Goal: Information Seeking & Learning: Understand process/instructions

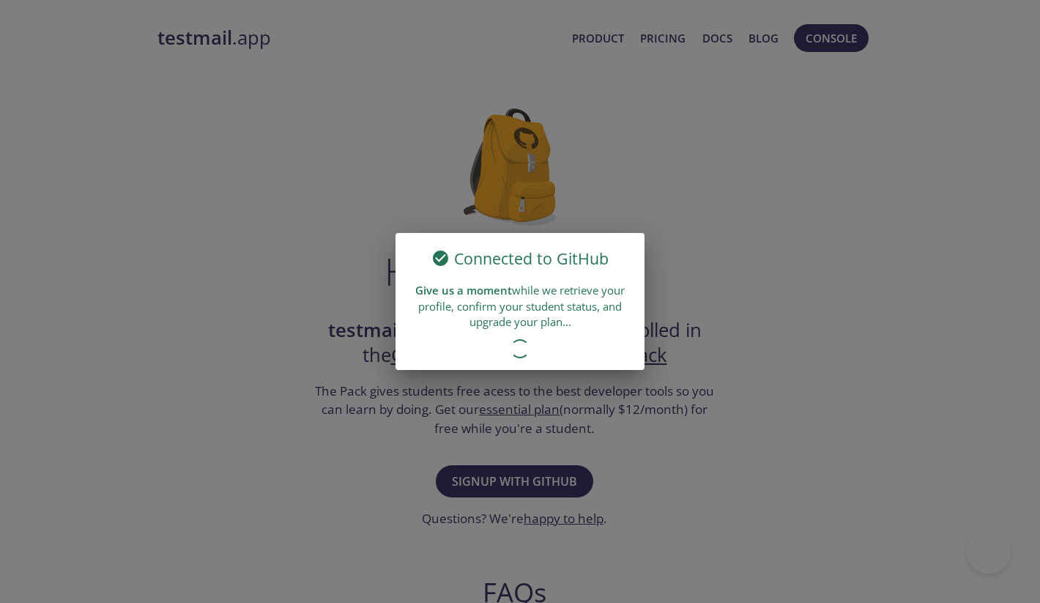
click at [493, 223] on div "Connected to GitHub Give us a moment while we retrieve your profile, confirm yo…" at bounding box center [520, 301] width 1040 height 603
click at [491, 218] on div "Connected to GitHub Give us a moment while we retrieve your profile, confirm yo…" at bounding box center [520, 301] width 1040 height 603
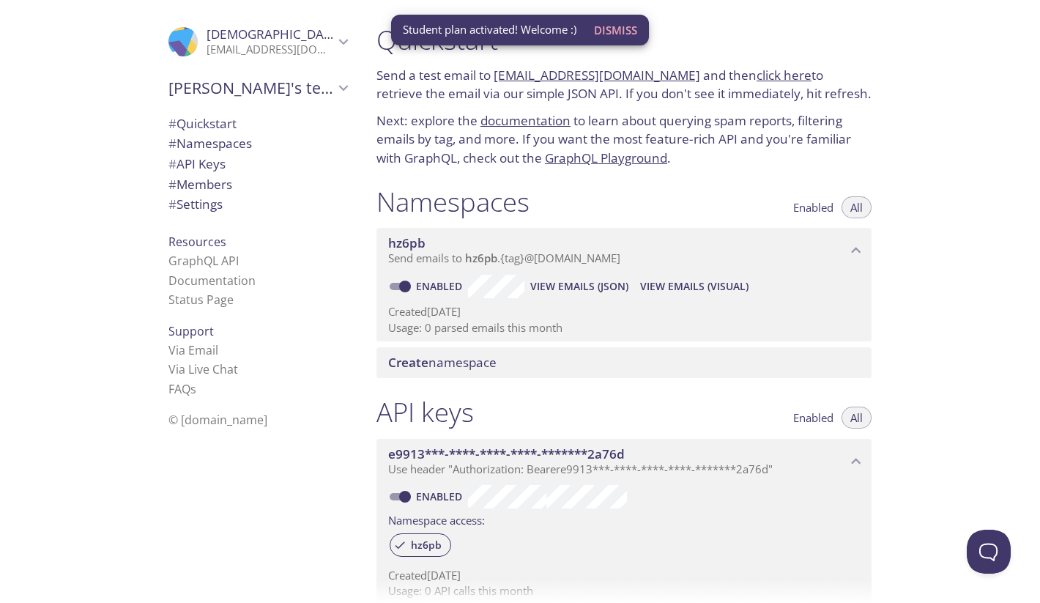
click at [618, 29] on span "Dismiss" at bounding box center [615, 30] width 43 height 19
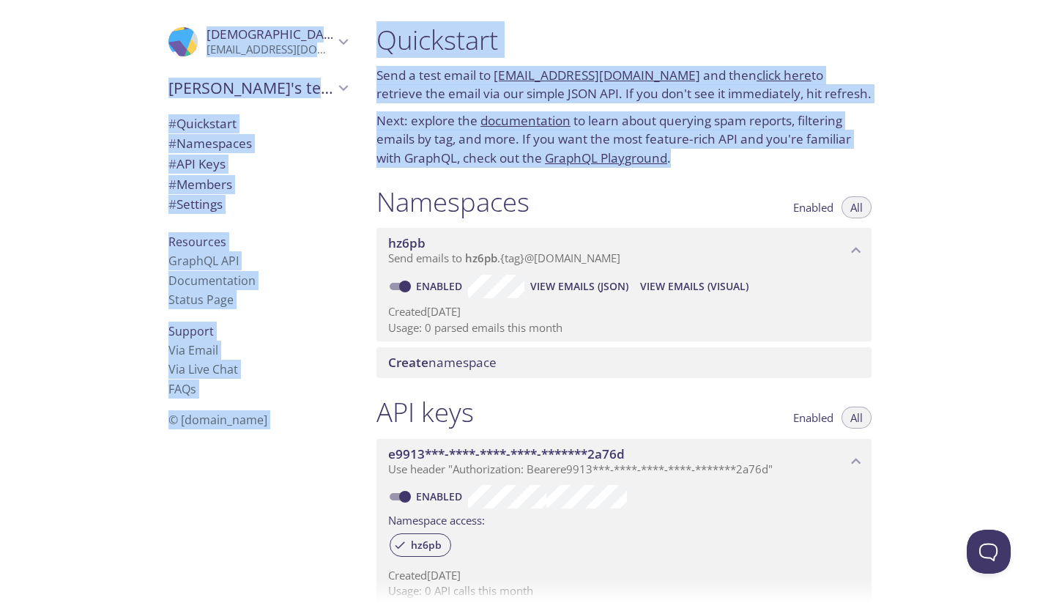
drag, startPoint x: 776, startPoint y: 162, endPoint x: 563, endPoint y: -31, distance: 287.7
click at [563, 0] on html ".cls-1 { fill: #6d5ca8; } .cls-2 { fill: #3fc191; } .cls-3 { fill: #3b4752; } .…" at bounding box center [520, 301] width 1040 height 603
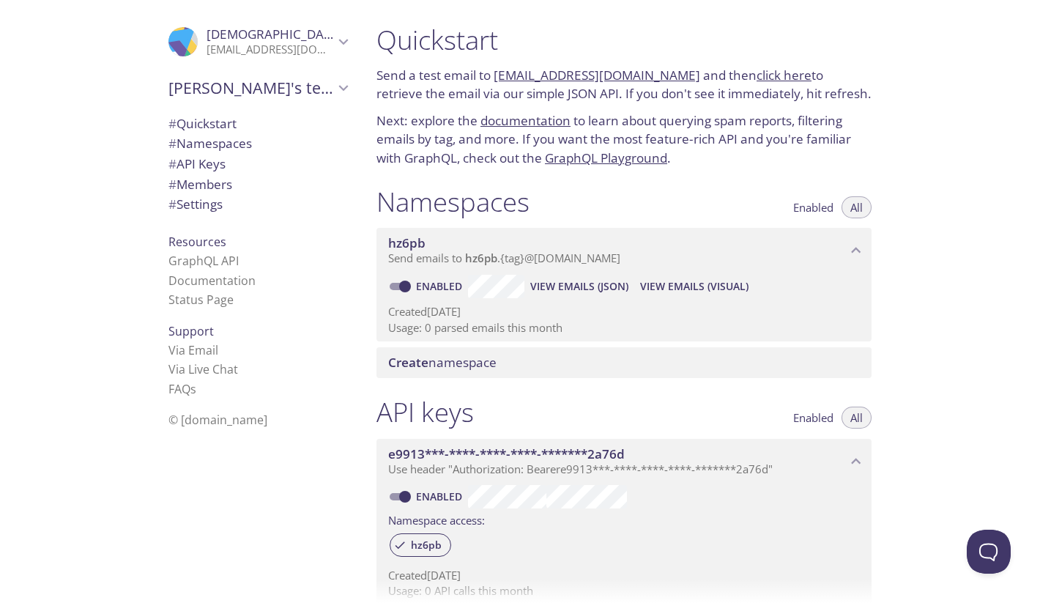
click at [996, 201] on div "Quickstart Send a test email to [EMAIL_ADDRESS][DOMAIN_NAME] and then click her…" at bounding box center [702, 301] width 675 height 603
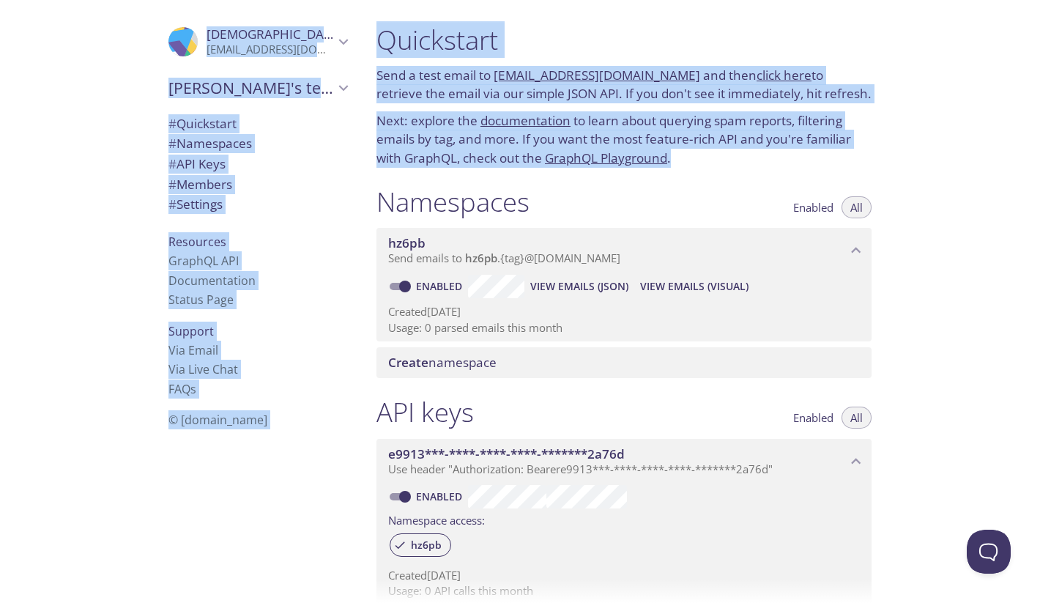
drag, startPoint x: 870, startPoint y: 156, endPoint x: 210, endPoint y: 10, distance: 675.7
click at [210, 10] on div ".cls-1 { fill: #6d5ca8; } .cls-2 { fill: #3fc191; } .cls-3 { fill: #3b4752; } .…" at bounding box center [520, 301] width 1040 height 603
click at [712, 66] on p "Send a test email to [EMAIL_ADDRESS][DOMAIN_NAME] and then click here to retrie…" at bounding box center [623, 84] width 495 height 37
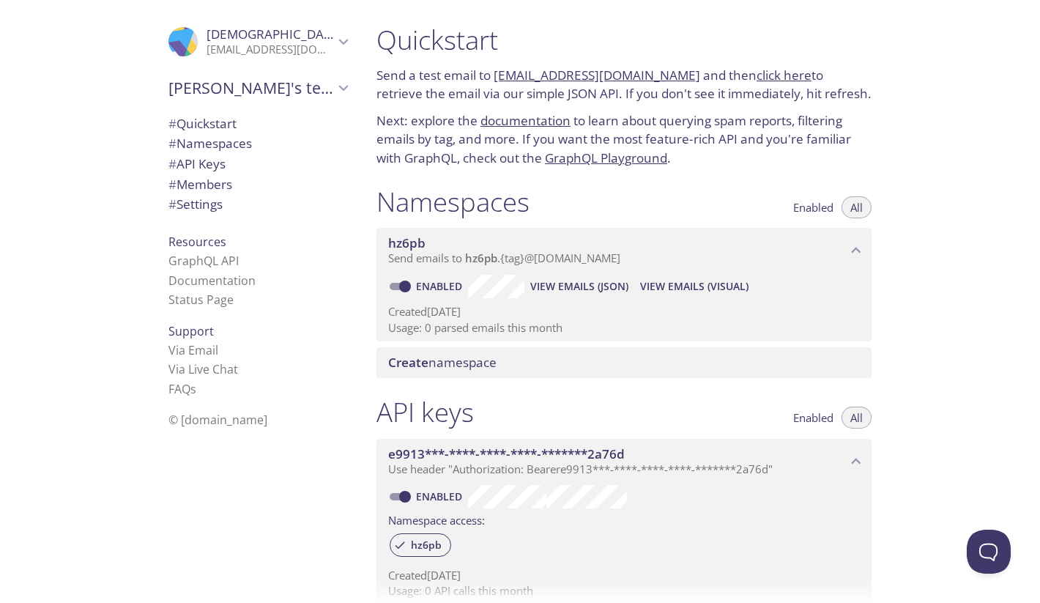
click at [712, 66] on p "Send a test email to [EMAIL_ADDRESS][DOMAIN_NAME] and then click here to retrie…" at bounding box center [623, 84] width 495 height 37
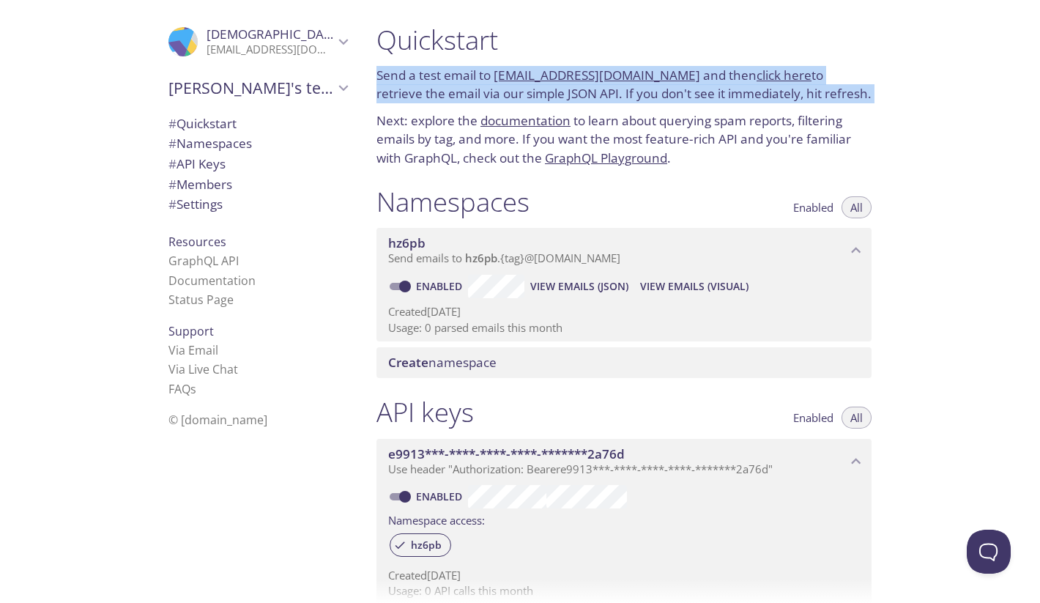
click at [712, 66] on p "Send a test email to [EMAIL_ADDRESS][DOMAIN_NAME] and then click here to retrie…" at bounding box center [623, 84] width 495 height 37
drag, startPoint x: 711, startPoint y: 104, endPoint x: 658, endPoint y: 46, distance: 78.3
click at [658, 46] on div "Quickstart Send a test email to [EMAIL_ADDRESS][DOMAIN_NAME] and then click her…" at bounding box center [624, 96] width 518 height 162
click at [658, 46] on h1 "Quickstart" at bounding box center [623, 39] width 495 height 33
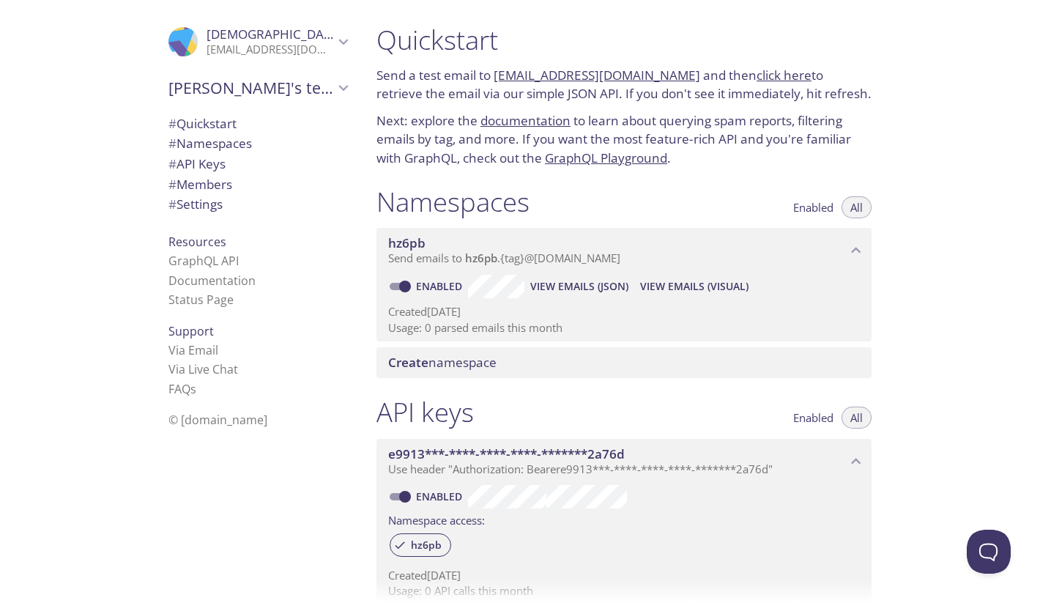
click at [620, 122] on p "Next: explore the documentation to learn about querying spam reports, filtering…" at bounding box center [623, 139] width 495 height 56
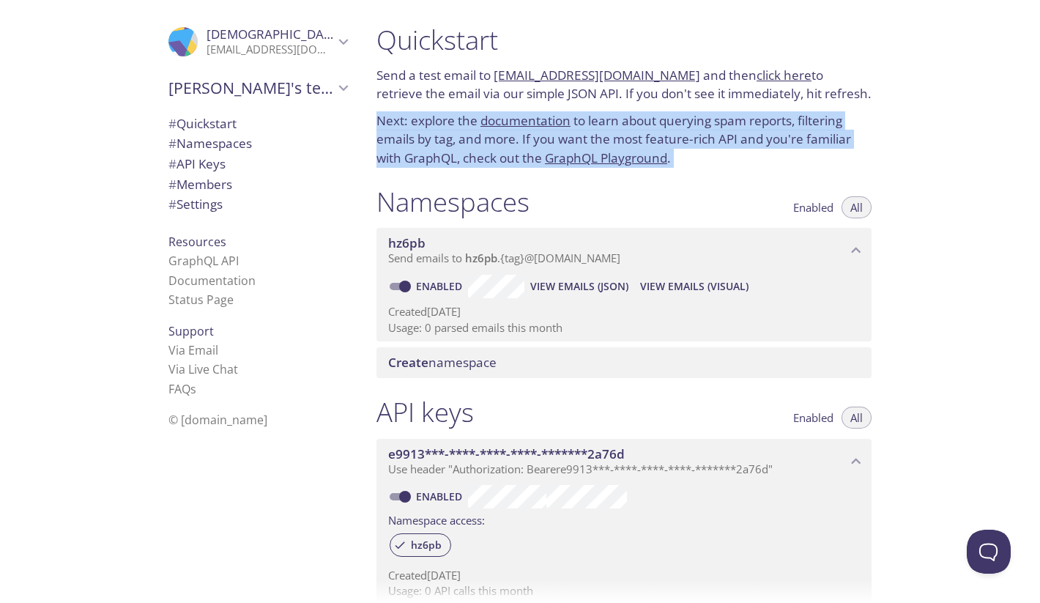
click at [620, 122] on p "Next: explore the documentation to learn about querying spam reports, filtering…" at bounding box center [623, 139] width 495 height 56
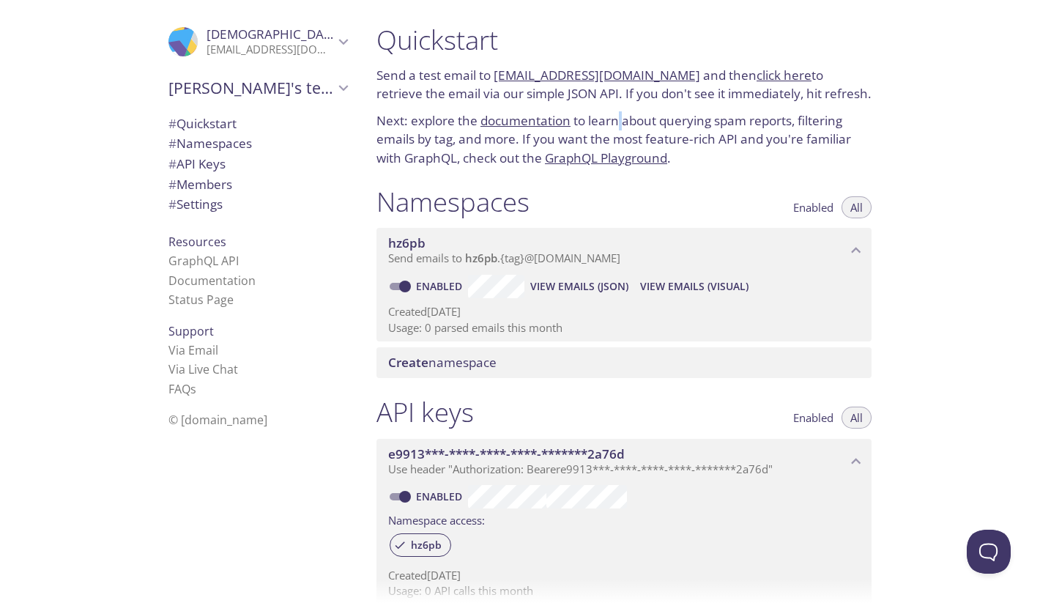
click at [620, 122] on p "Next: explore the documentation to learn about querying spam reports, filtering…" at bounding box center [623, 139] width 495 height 56
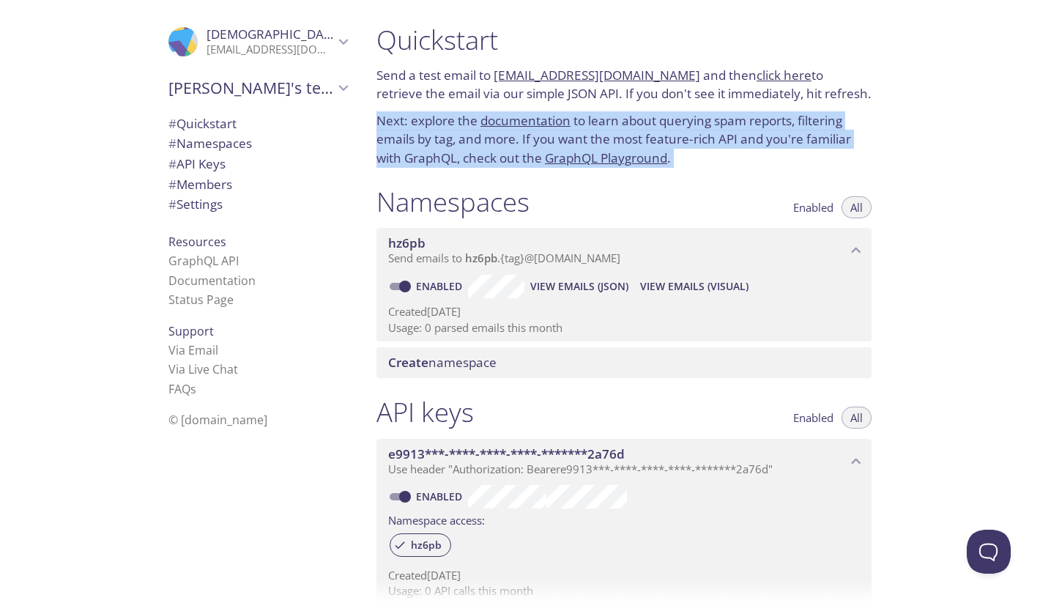
click at [620, 122] on p "Next: explore the documentation to learn about querying spam reports, filtering…" at bounding box center [623, 139] width 495 height 56
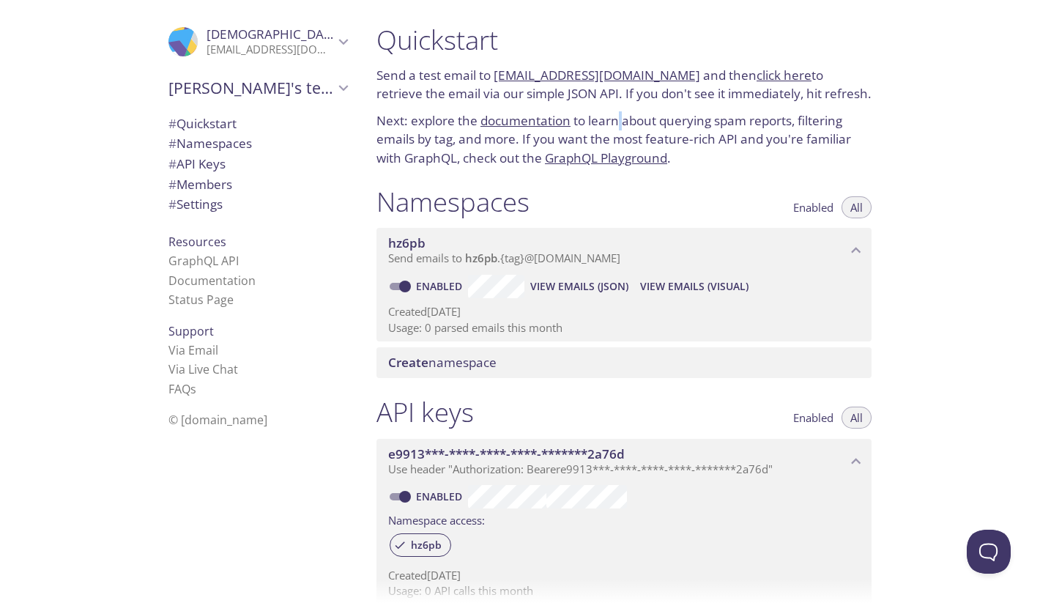
click at [620, 122] on p "Next: explore the documentation to learn about querying spam reports, filtering…" at bounding box center [623, 139] width 495 height 56
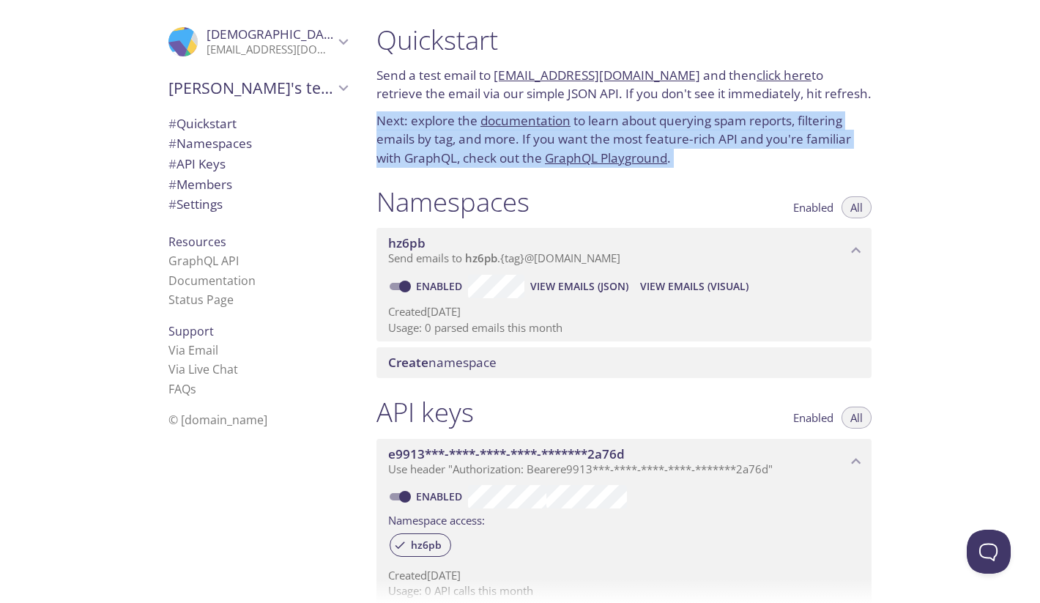
click at [620, 122] on p "Next: explore the documentation to learn about querying spam reports, filtering…" at bounding box center [623, 139] width 495 height 56
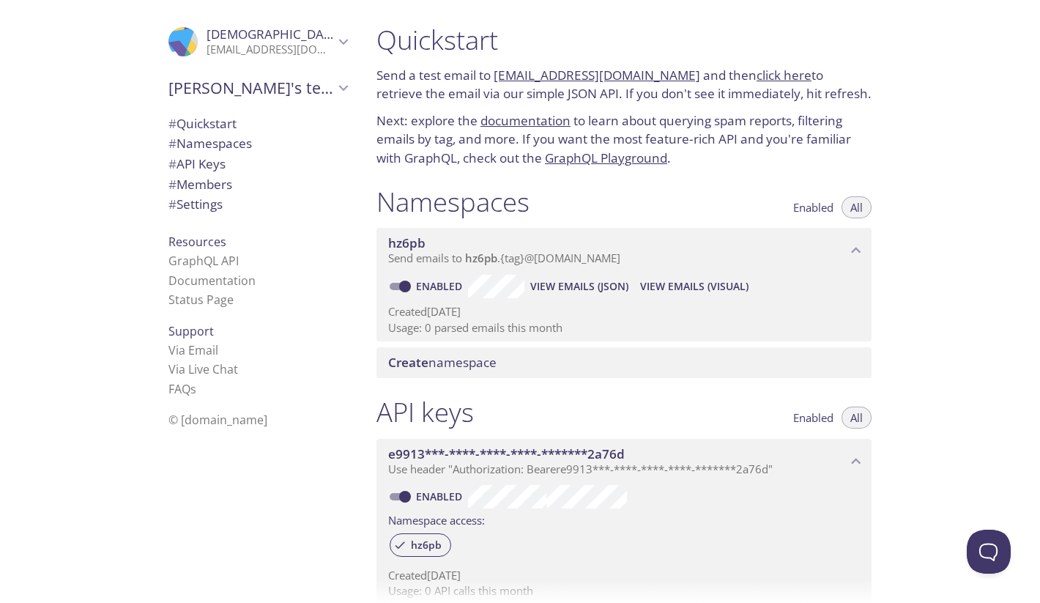
click at [606, 152] on link "GraphQL Playground" at bounding box center [606, 157] width 122 height 17
click at [258, 142] on span "# Namespaces" at bounding box center [257, 143] width 179 height 19
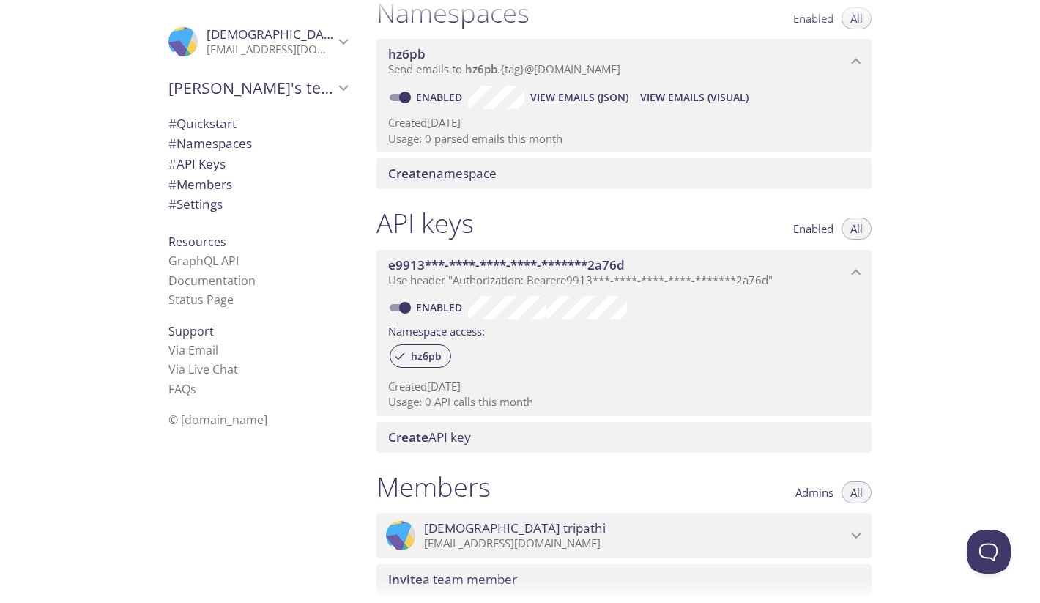
scroll to position [191, 0]
click at [464, 254] on span "e9913***-****-****-****-*******2a76d" at bounding box center [506, 262] width 237 height 17
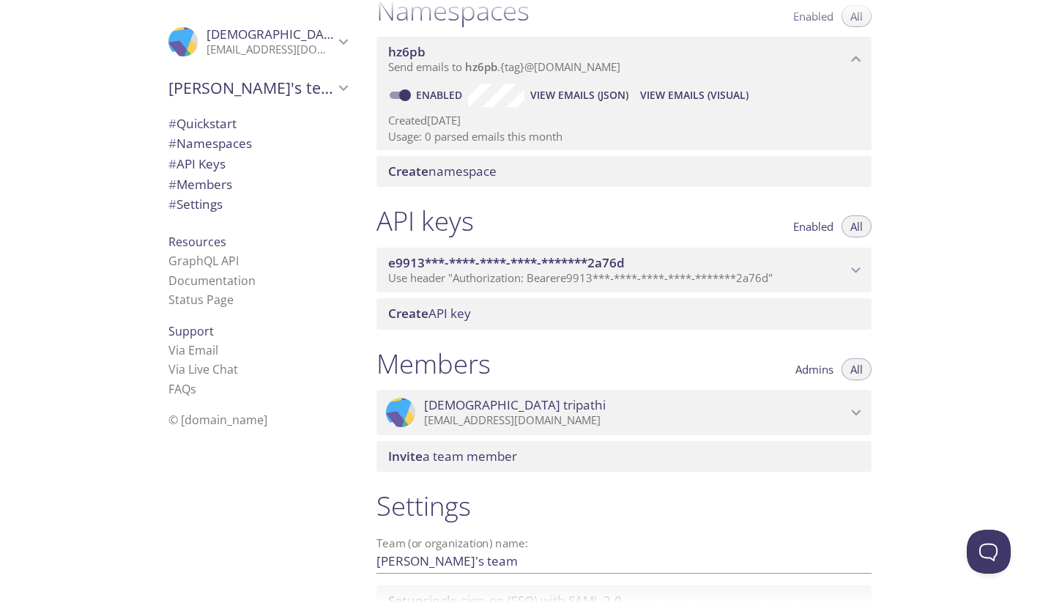
click at [464, 254] on span "e9913***-****-****-****-*******2a76d" at bounding box center [506, 262] width 237 height 17
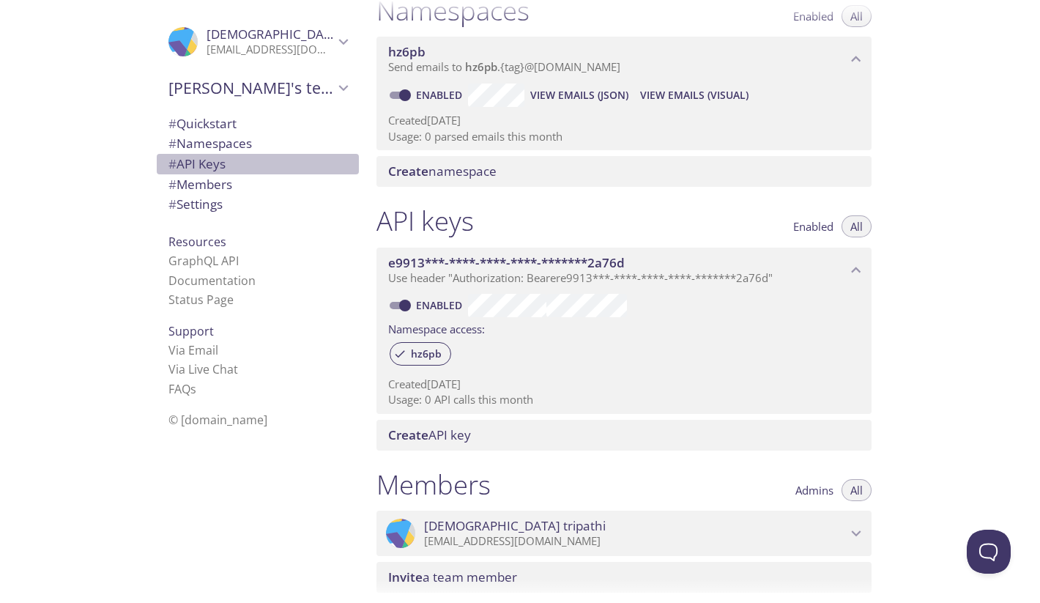
click at [229, 168] on span "# API Keys" at bounding box center [257, 164] width 179 height 19
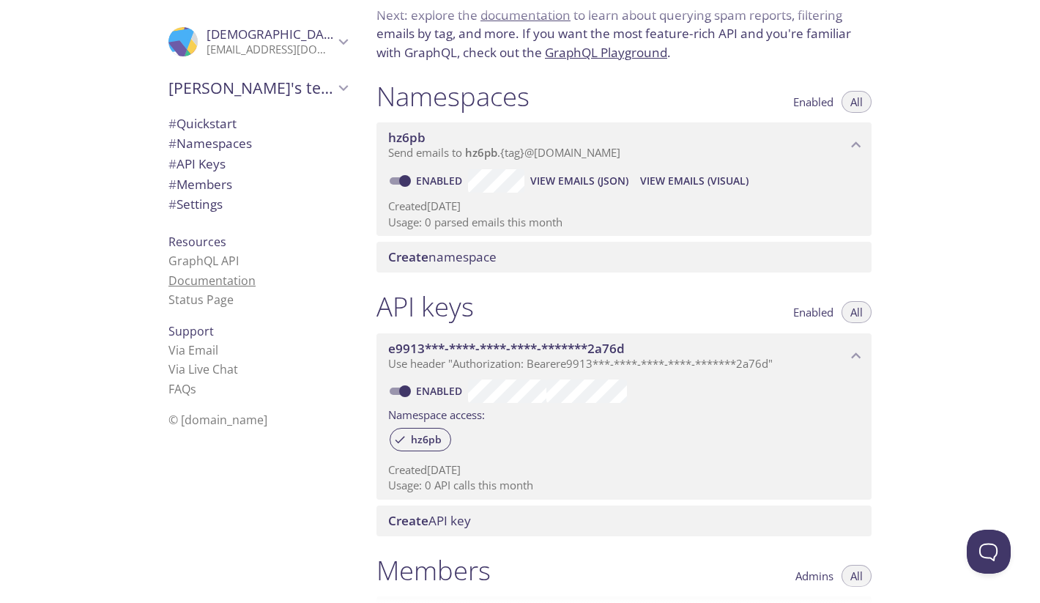
click at [228, 275] on link "Documentation" at bounding box center [211, 280] width 87 height 16
